Goal: Task Accomplishment & Management: Use online tool/utility

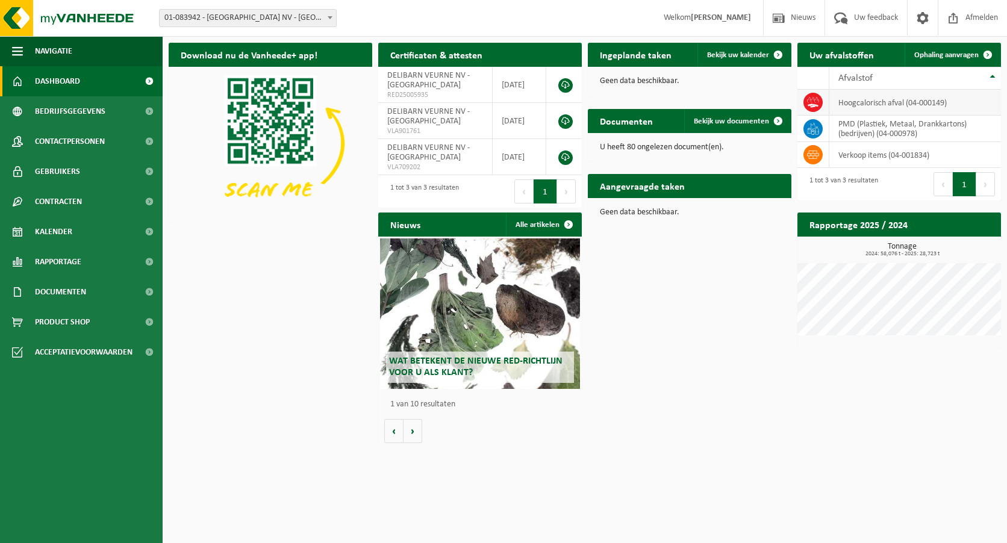
click at [894, 103] on td "hoogcalorisch afval (04-000149)" at bounding box center [915, 103] width 172 height 26
click at [814, 99] on icon at bounding box center [813, 102] width 12 height 12
click at [896, 100] on td "hoogcalorisch afval (04-000149)" at bounding box center [915, 103] width 172 height 26
click at [957, 54] on span "Ophaling aanvragen" at bounding box center [946, 55] width 64 height 8
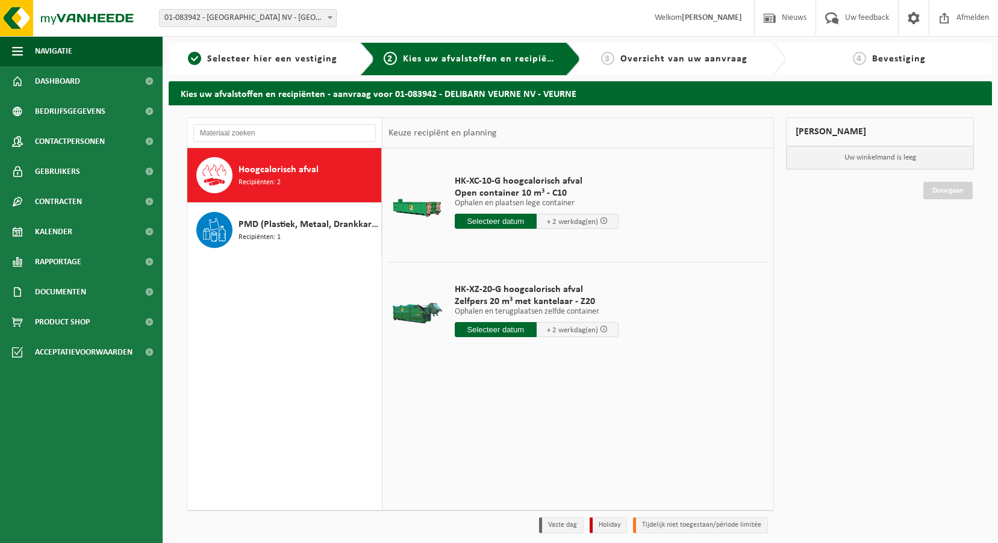
click at [305, 170] on span "Hoogcalorisch afval" at bounding box center [278, 170] width 80 height 14
click at [501, 309] on p "Ophalen en terugplaatsen zelfde container" at bounding box center [537, 312] width 164 height 8
click at [503, 326] on input "text" at bounding box center [496, 329] width 82 height 15
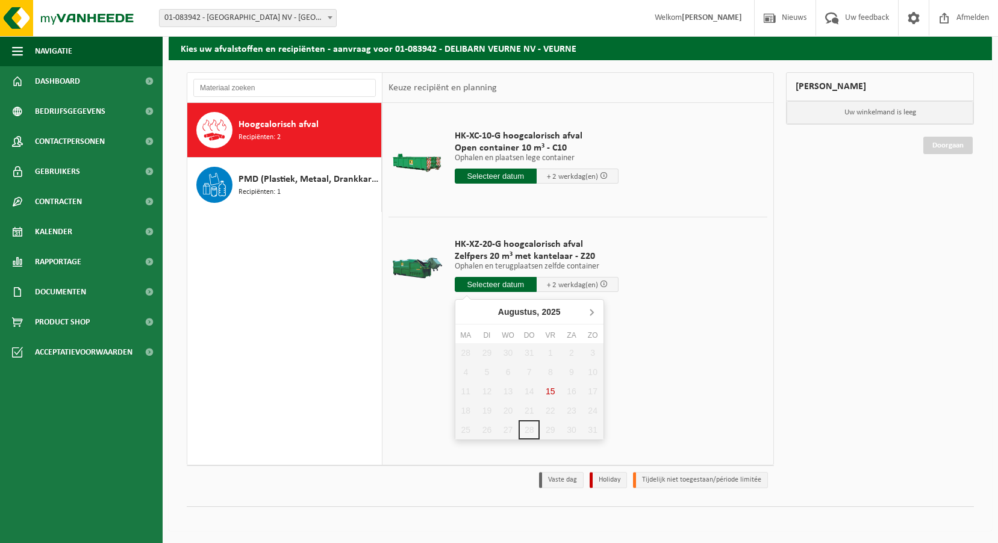
click at [591, 314] on icon at bounding box center [591, 312] width 3 height 6
click at [467, 308] on icon at bounding box center [467, 311] width 19 height 19
click at [533, 428] on div "28 29 30 31 1 2 3 4 5 6 7 8 9 10 11 12 13 14 15 16 17 18 19 20 21 22 23 24 25 2…" at bounding box center [529, 391] width 148 height 96
click at [594, 311] on icon at bounding box center [591, 311] width 19 height 19
click at [464, 351] on div "1" at bounding box center [465, 352] width 21 height 19
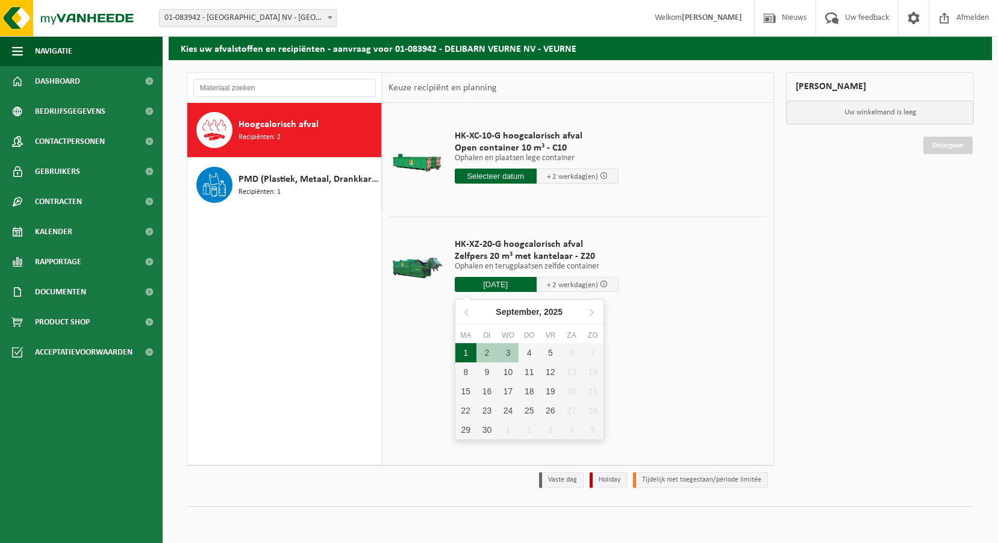
type input "Van 2025-09-01"
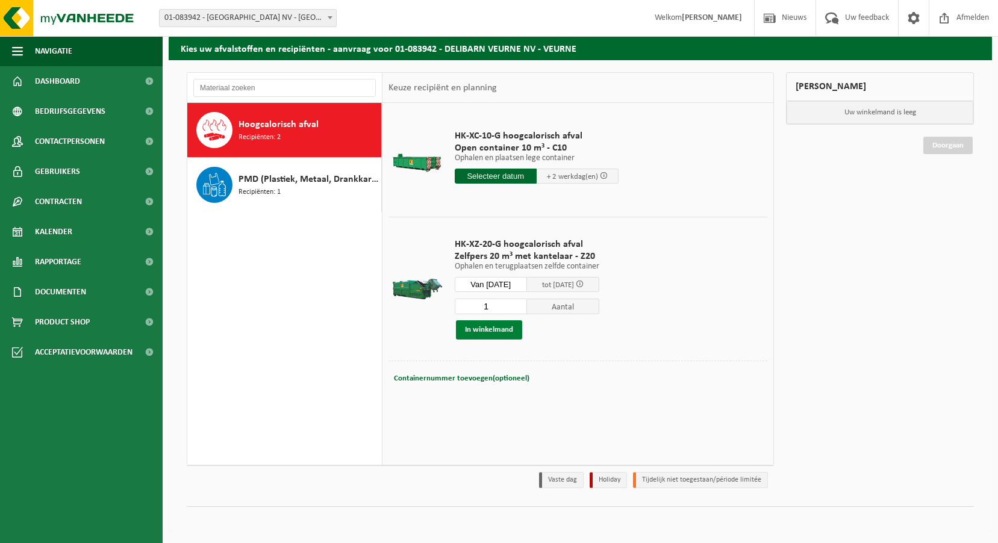
click at [491, 329] on button "In winkelmand" at bounding box center [489, 329] width 66 height 19
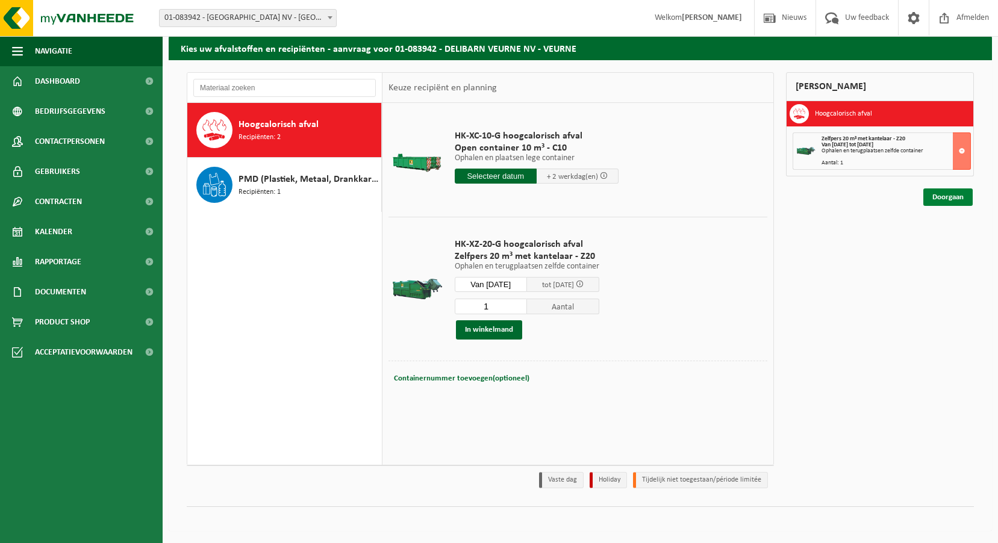
click at [948, 199] on link "Doorgaan" at bounding box center [947, 196] width 49 height 17
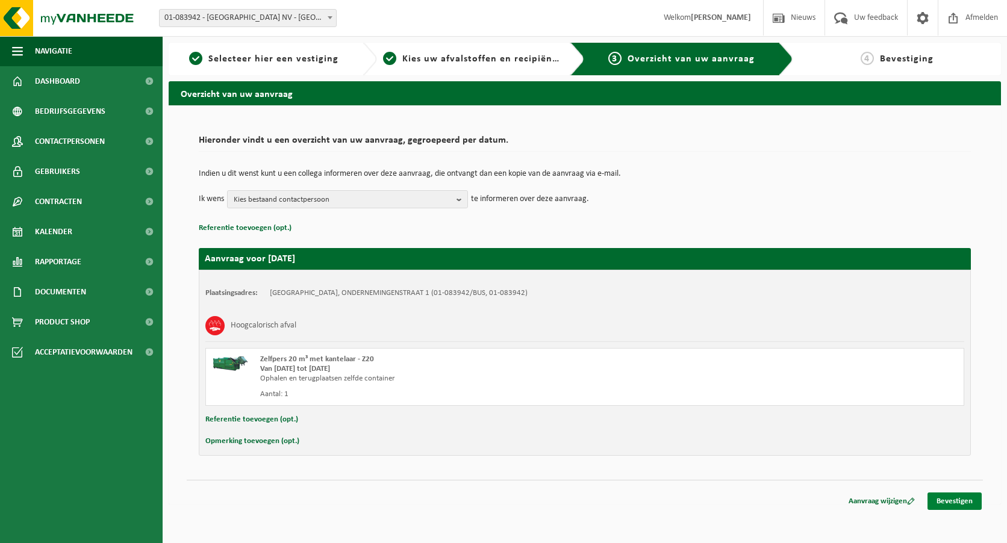
click at [943, 499] on link "Bevestigen" at bounding box center [954, 500] width 54 height 17
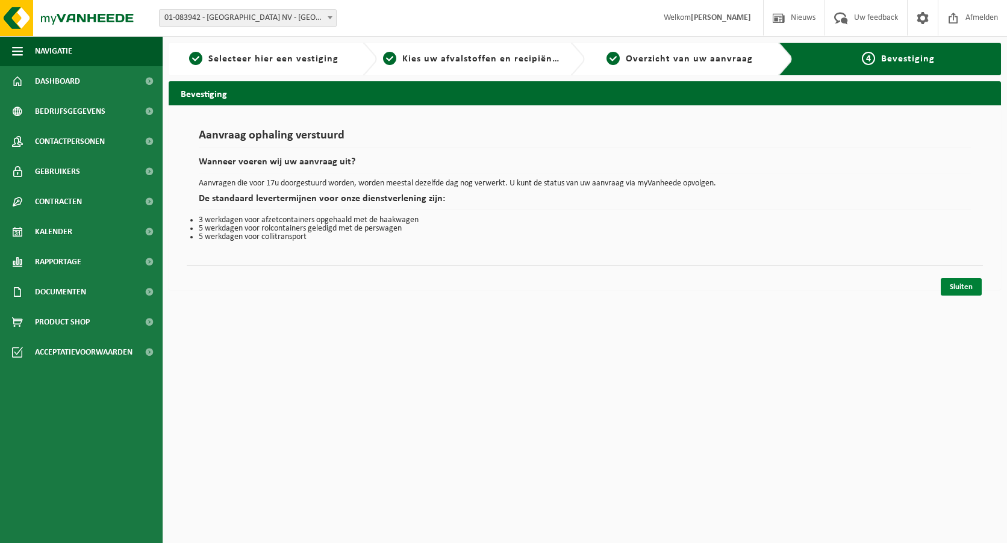
click at [947, 284] on link "Sluiten" at bounding box center [960, 286] width 41 height 17
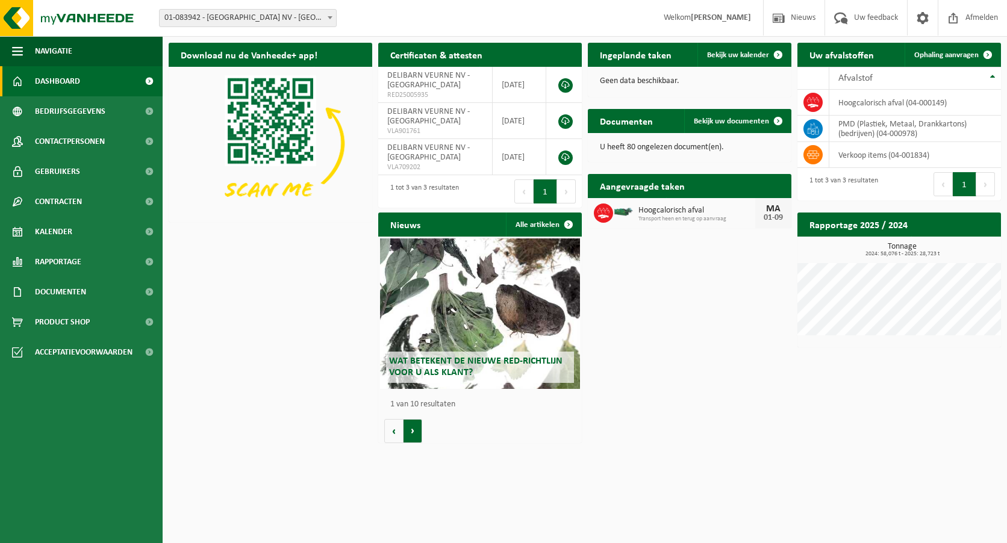
click at [413, 427] on button "Volgende" at bounding box center [412, 431] width 19 height 24
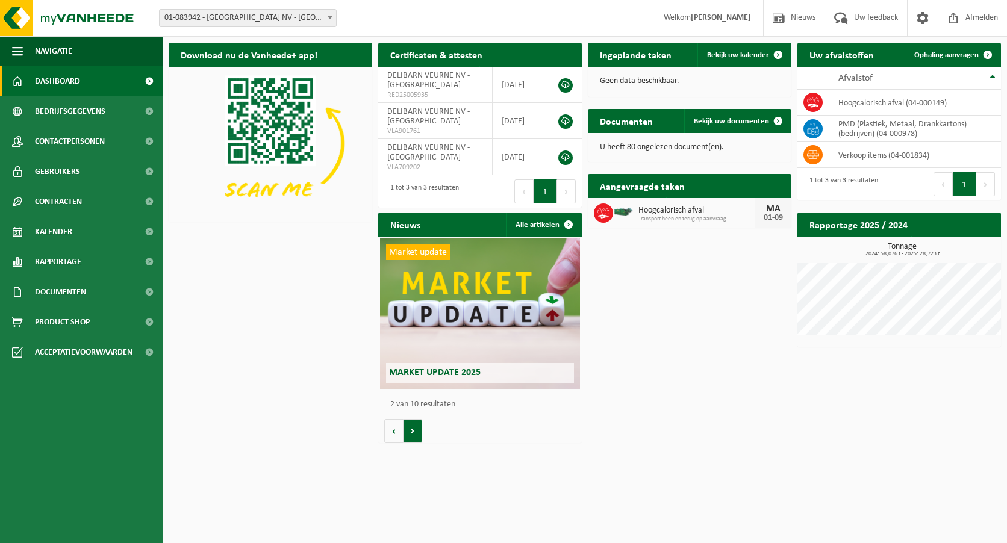
scroll to position [0, 203]
click at [412, 428] on button "Volgende" at bounding box center [412, 431] width 19 height 24
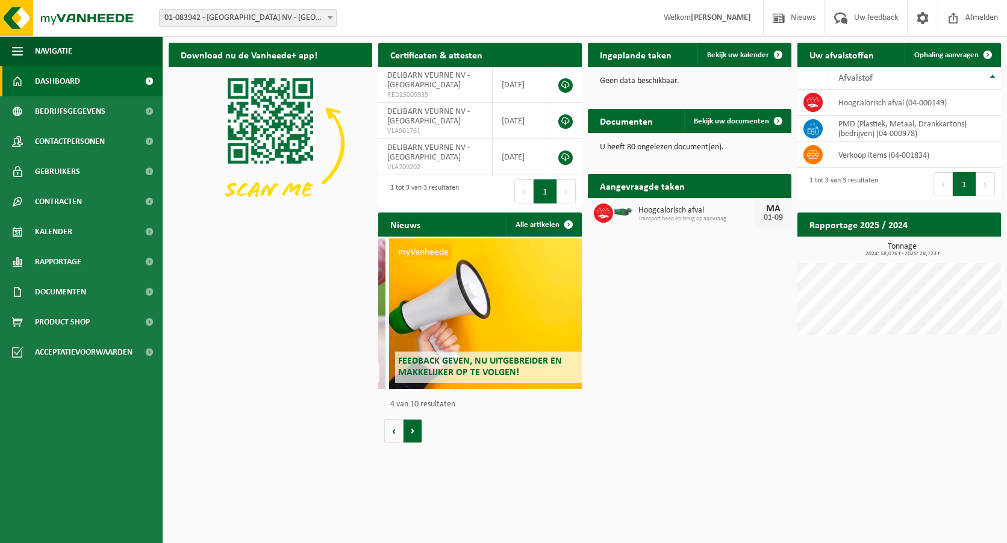
scroll to position [0, 610]
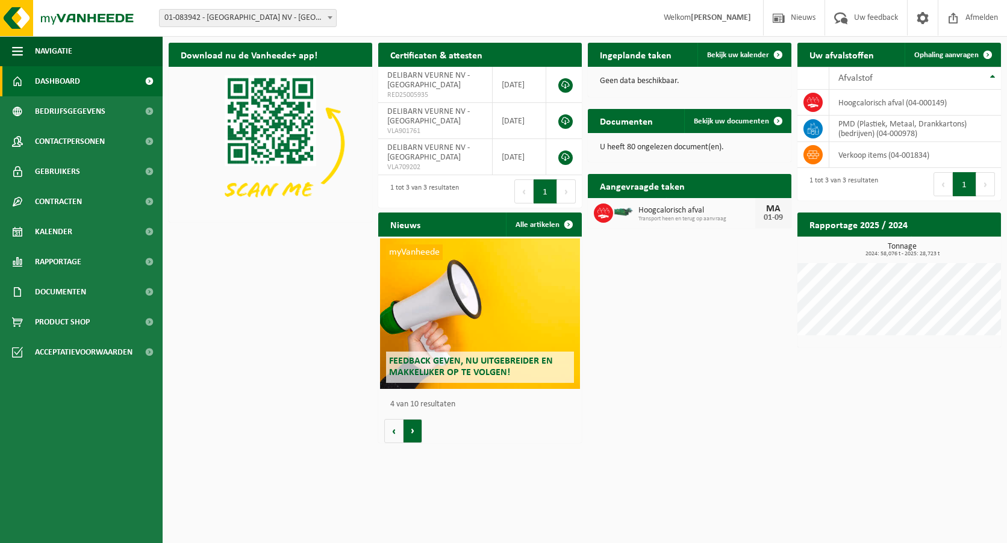
click at [412, 428] on button "Volgende" at bounding box center [412, 431] width 19 height 24
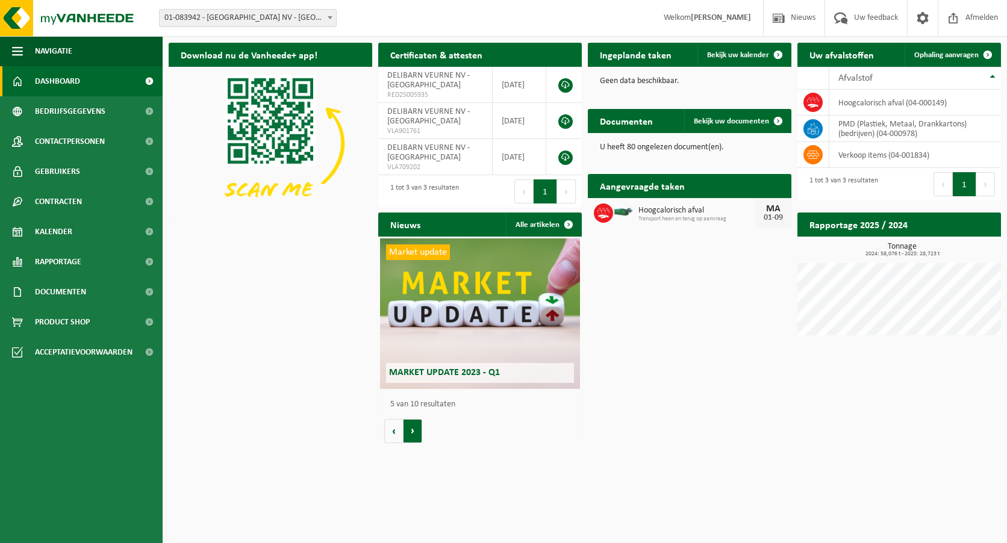
click at [412, 428] on button "Volgende" at bounding box center [412, 431] width 19 height 24
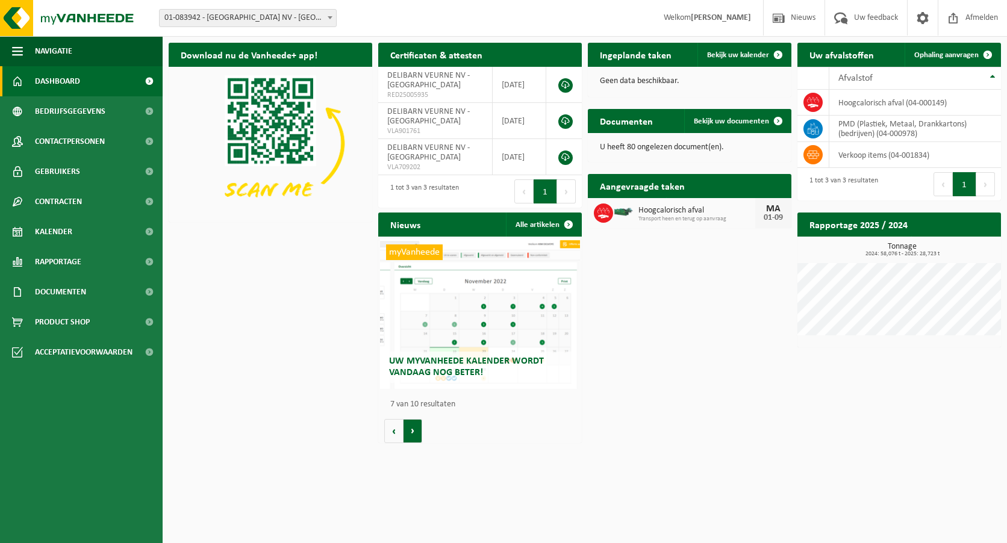
scroll to position [0, 1221]
